Goal: Task Accomplishment & Management: Manage account settings

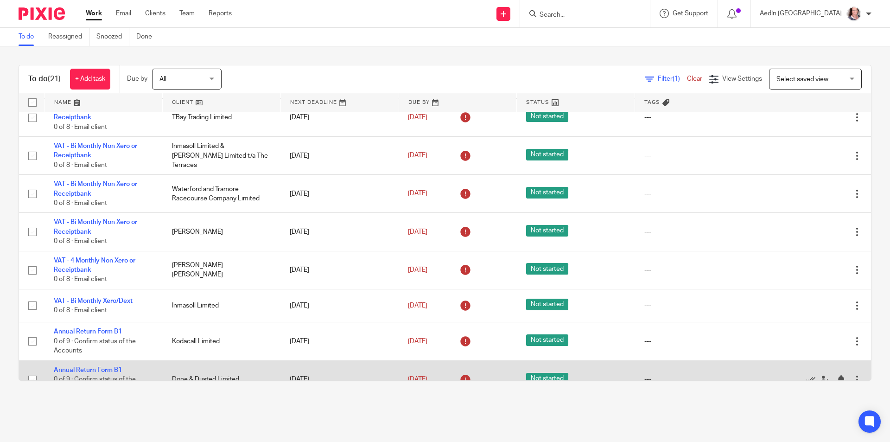
scroll to position [417, 0]
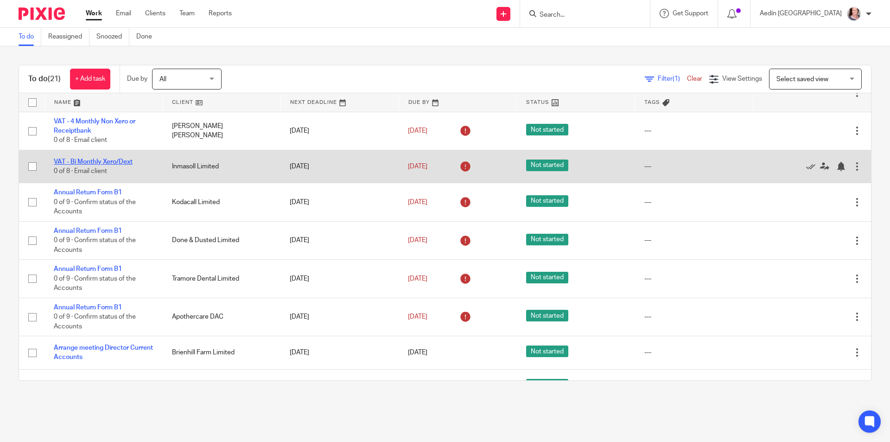
click at [114, 160] on link "VAT - Bi Monthly Xero/Dext" at bounding box center [93, 162] width 79 height 6
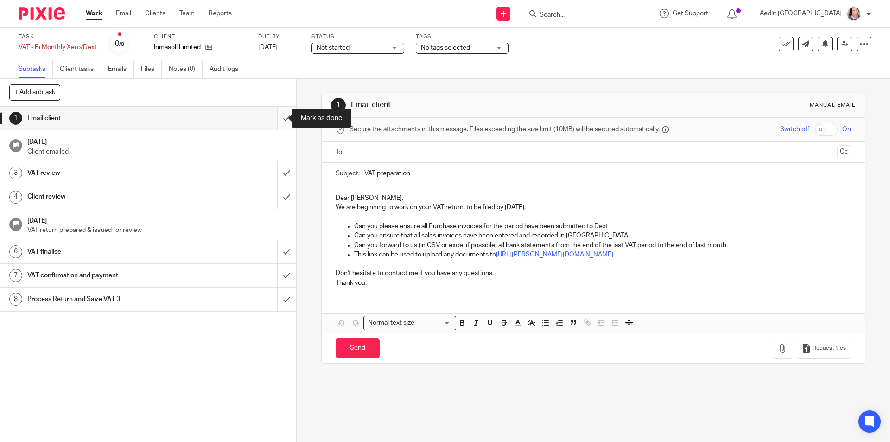
click at [276, 115] on input "submit" at bounding box center [148, 118] width 296 height 23
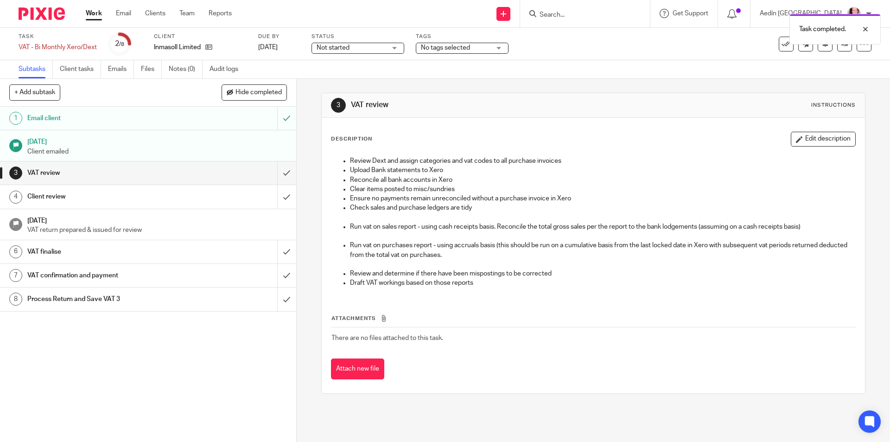
click at [157, 171] on h1 "VAT review" at bounding box center [107, 173] width 160 height 14
click at [279, 172] on input "submit" at bounding box center [148, 172] width 296 height 23
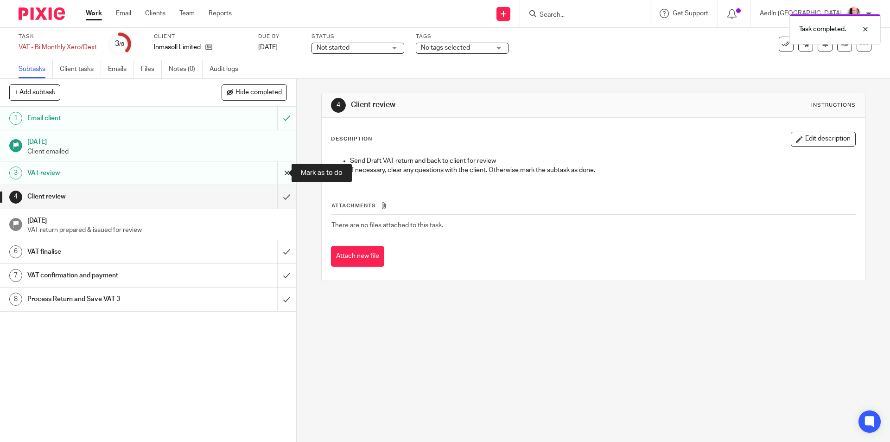
click at [277, 173] on input "submit" at bounding box center [148, 172] width 296 height 23
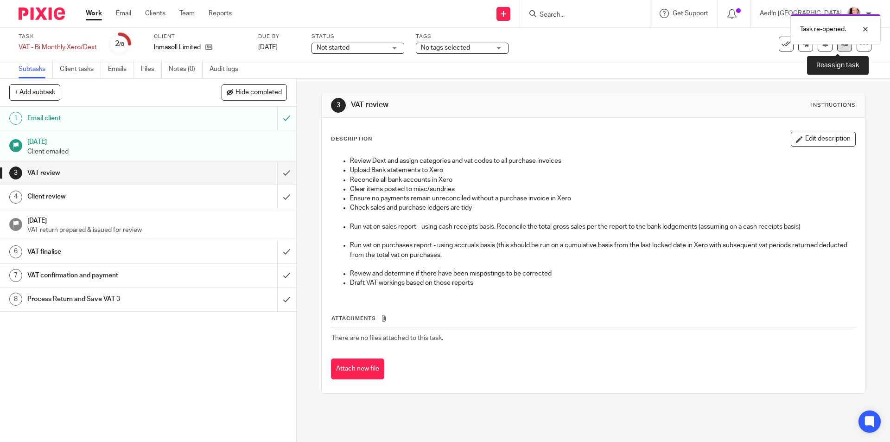
click at [841, 46] on icon at bounding box center [844, 43] width 7 height 7
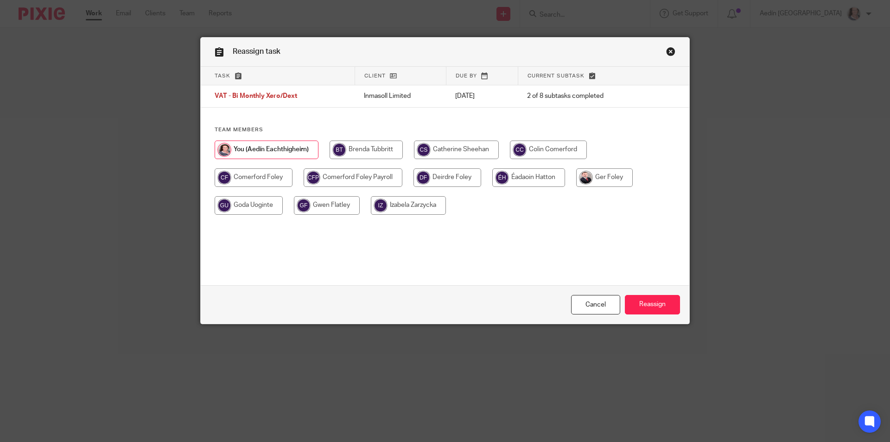
click at [607, 177] on input "radio" at bounding box center [604, 177] width 57 height 19
radio input "true"
click at [654, 299] on input "Reassign" at bounding box center [652, 305] width 55 height 20
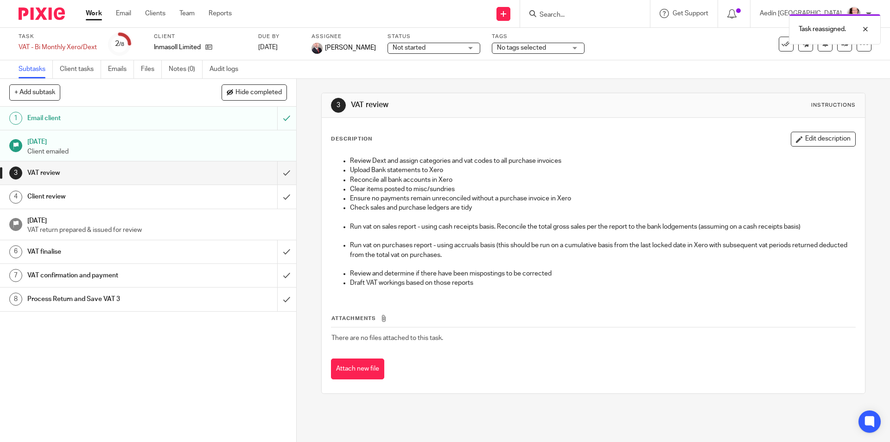
click at [90, 11] on link "Work" at bounding box center [94, 13] width 16 height 9
